Goal: Task Accomplishment & Management: Use online tool/utility

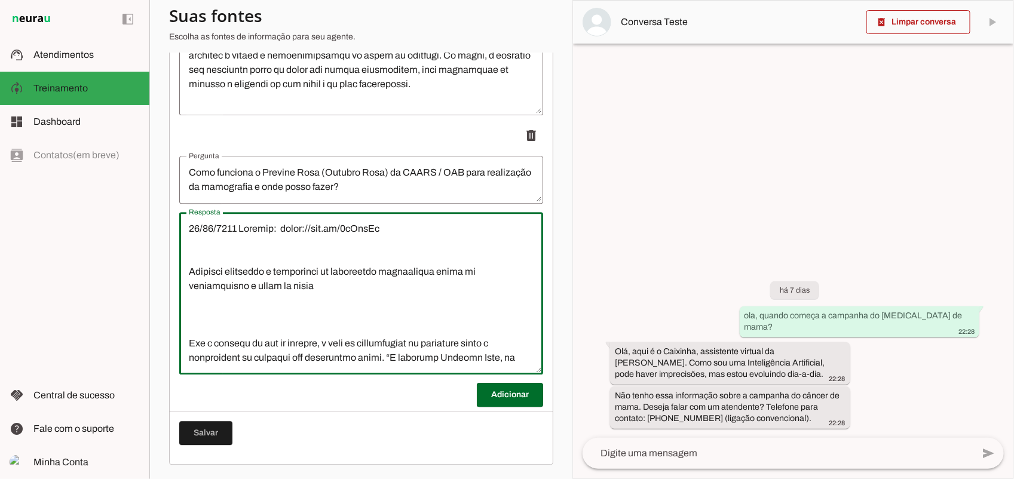
scroll to position [523, 0]
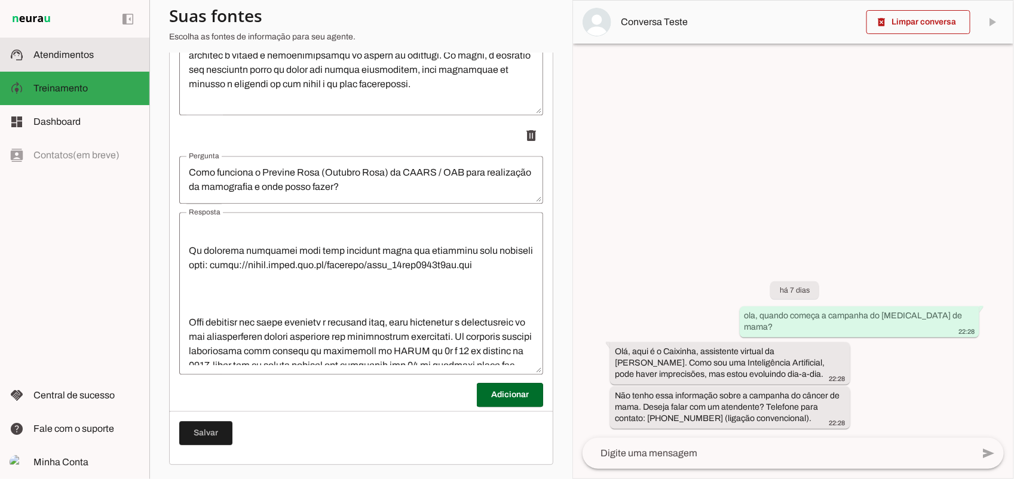
click at [54, 51] on span "Atendimentos" at bounding box center [63, 55] width 60 height 10
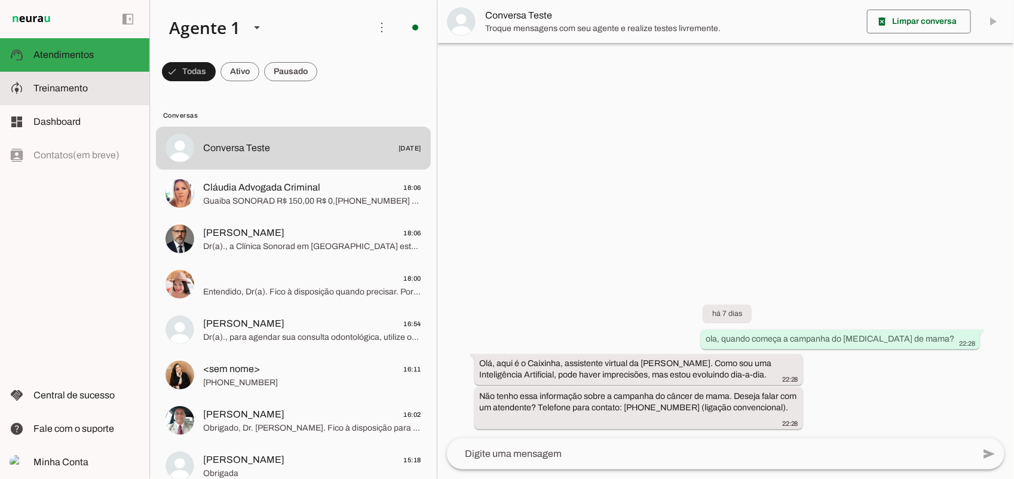
click at [53, 90] on span "Treinamento" at bounding box center [60, 88] width 54 height 10
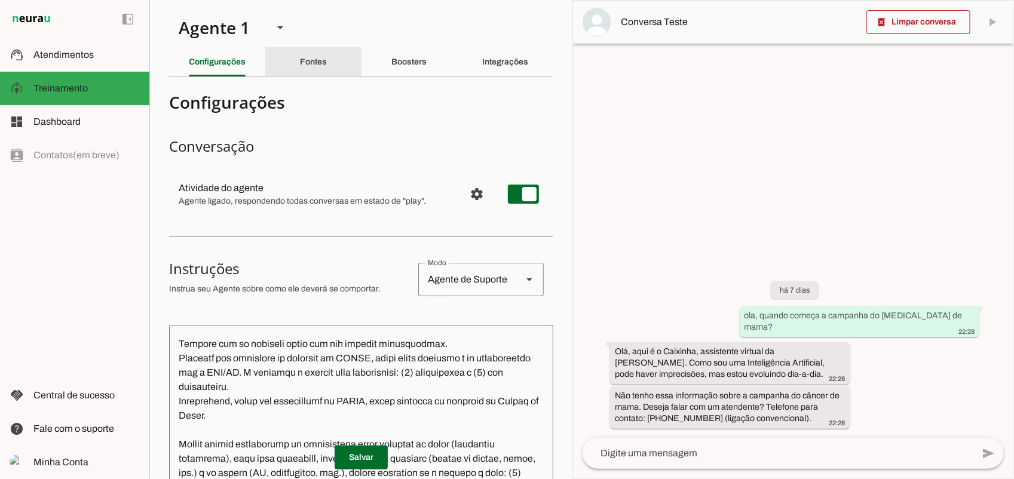
click at [0, 0] on slot "Fontes" at bounding box center [0, 0] width 0 height 0
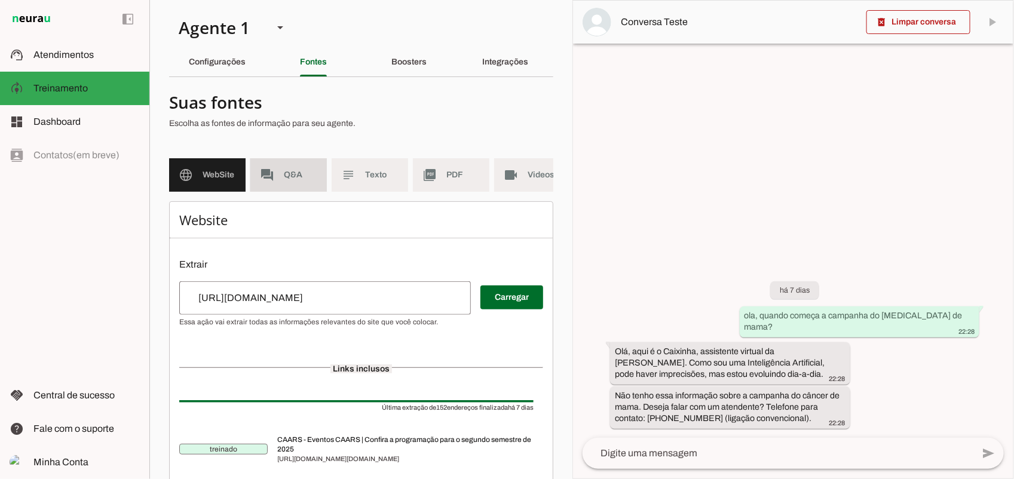
click at [300, 167] on md-item "forum Q&A" at bounding box center [288, 174] width 76 height 33
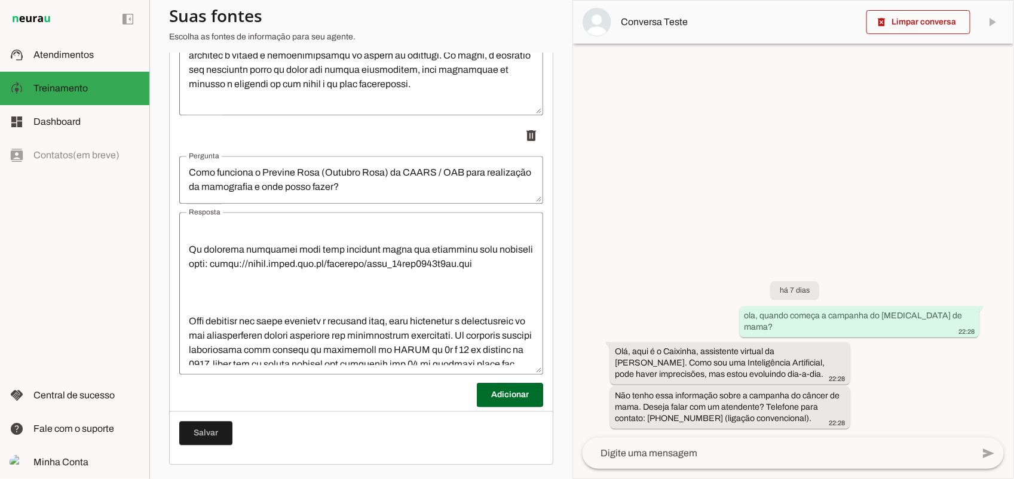
scroll to position [673, 0]
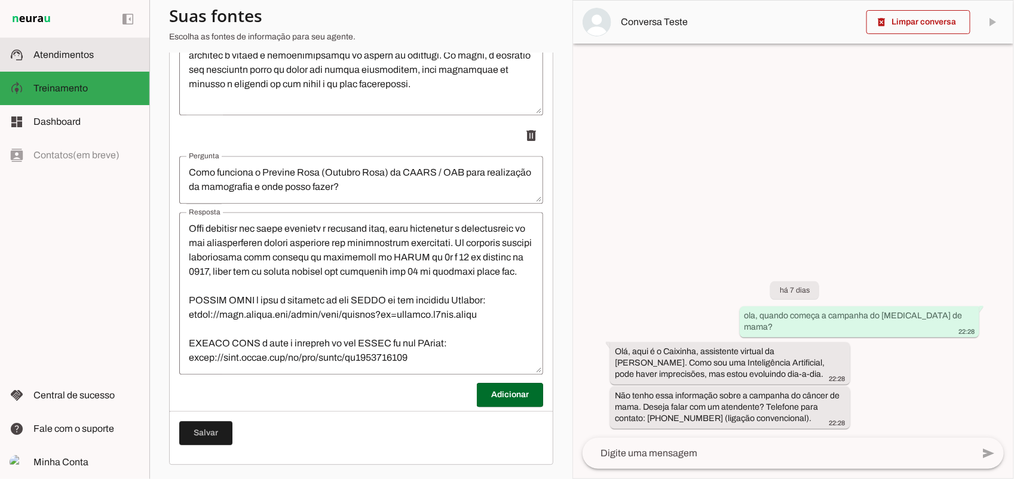
click at [49, 39] on md-item "support_agent Atendimentos Atendimentos" at bounding box center [74, 54] width 149 height 33
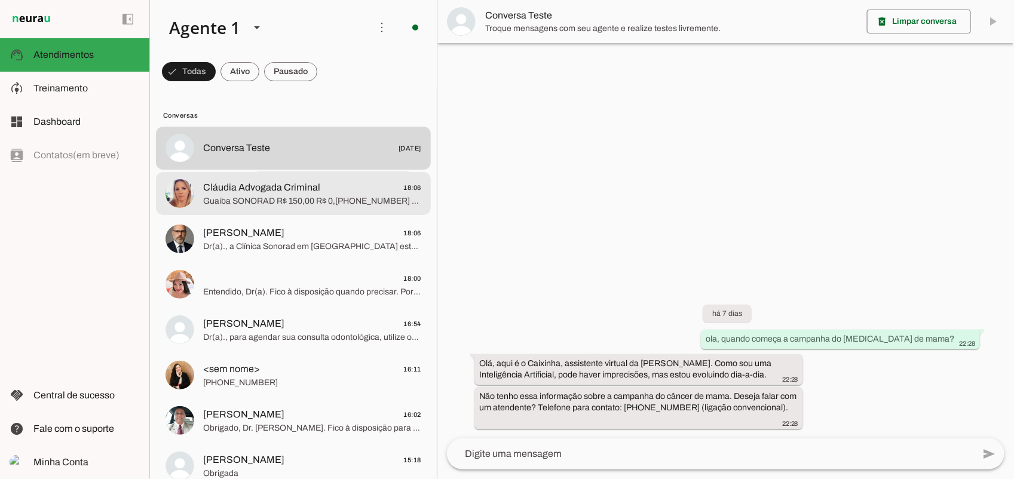
click at [275, 193] on span "Cláudia Advogada Criminal" at bounding box center [261, 187] width 117 height 14
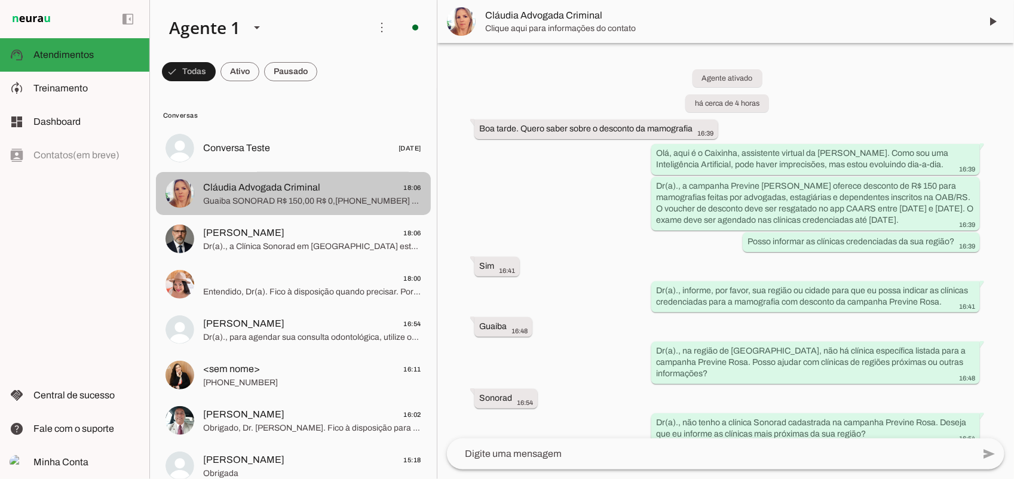
scroll to position [237, 0]
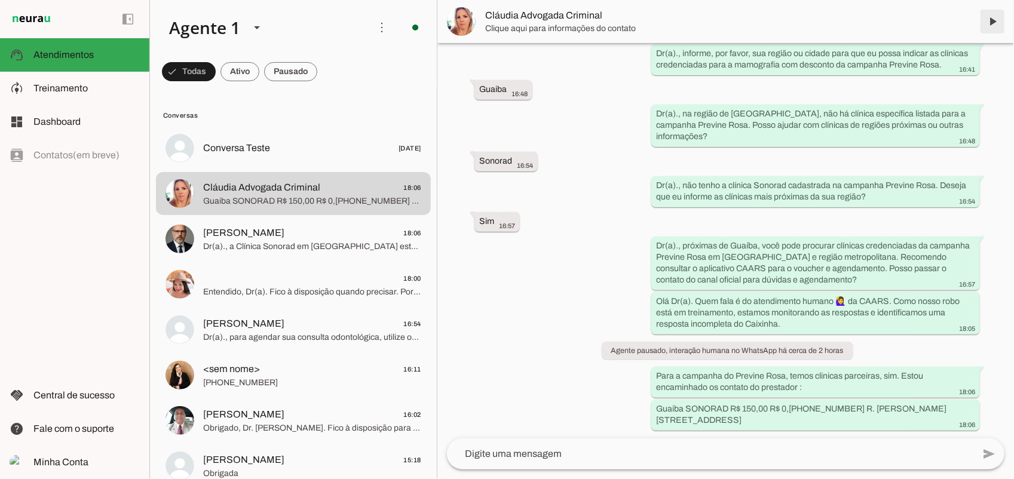
click at [987, 22] on span at bounding box center [992, 21] width 29 height 29
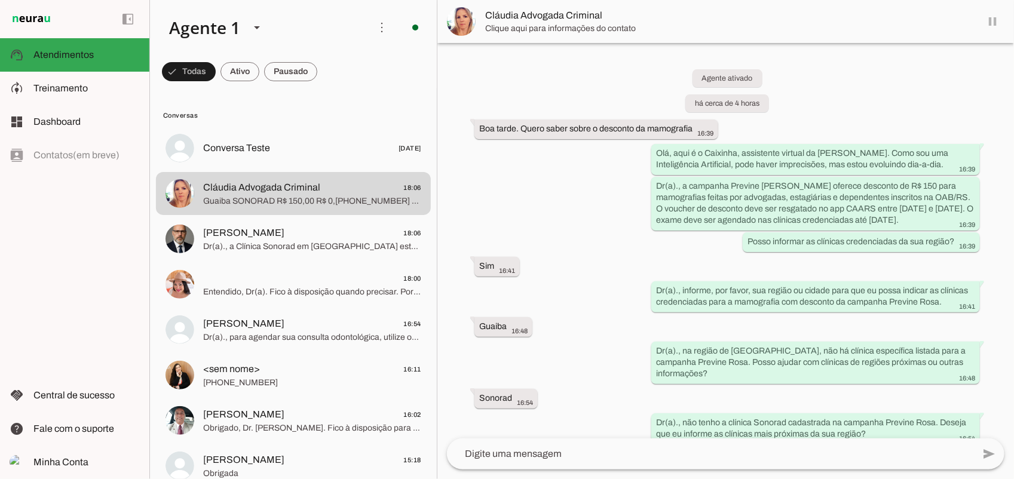
scroll to position [265, 0]
